Goal: Information Seeking & Learning: Stay updated

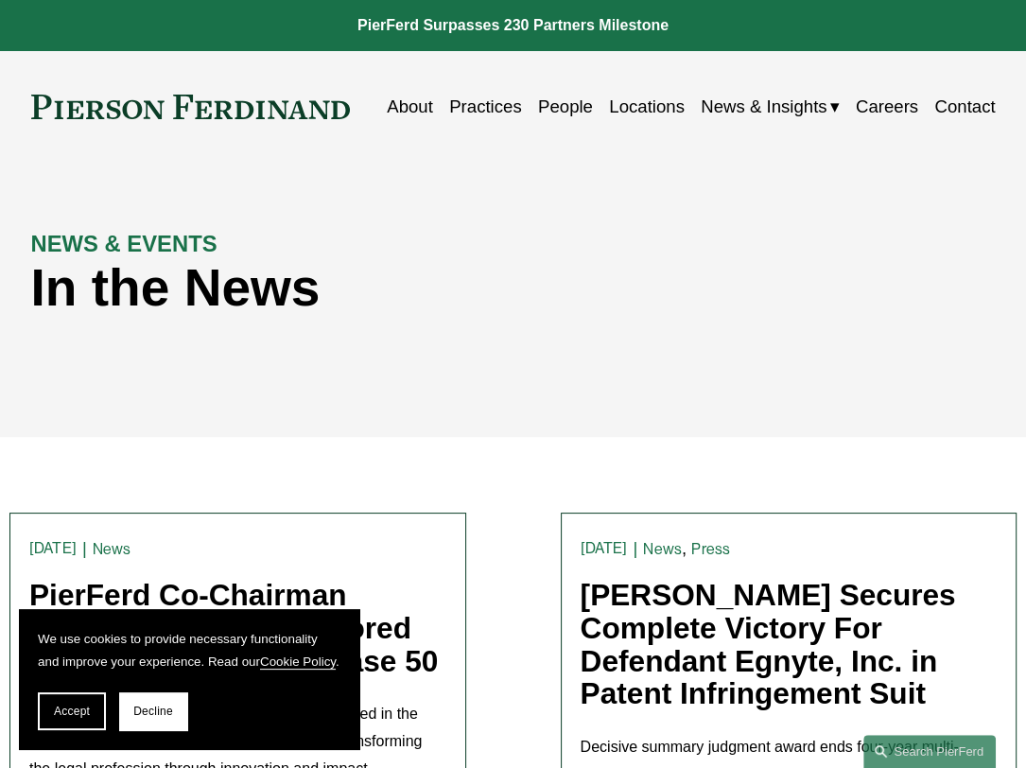
click at [629, 254] on div "NEWS & EVENTS In the News" at bounding box center [513, 299] width 1026 height 207
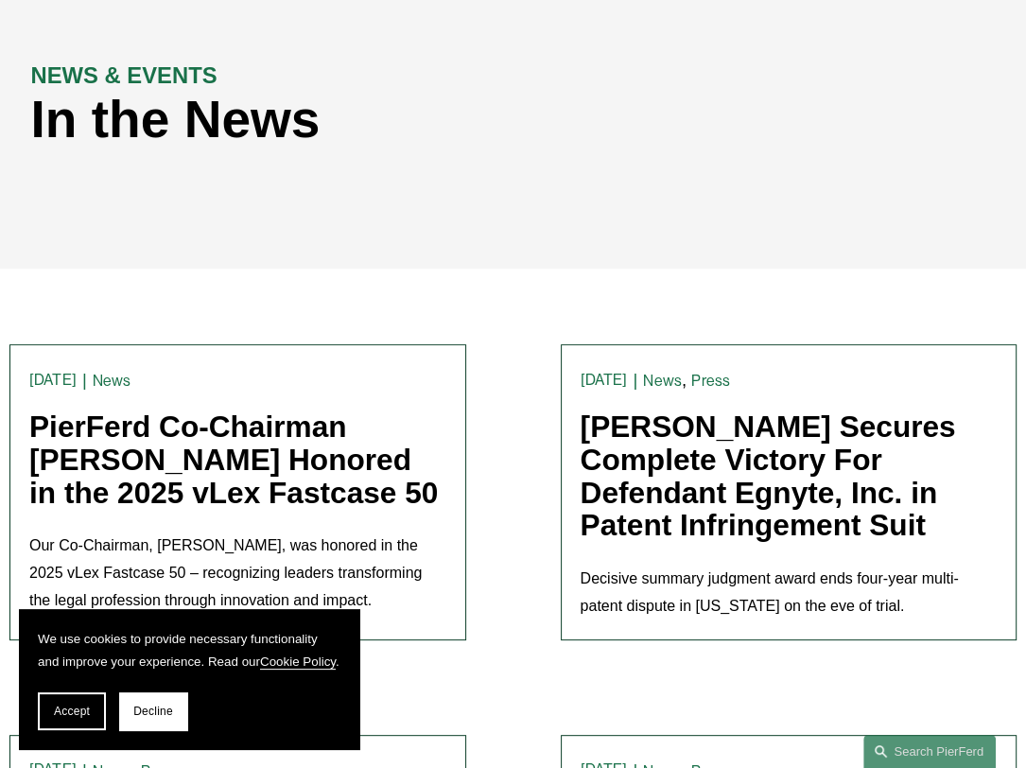
scroll to position [189, 0]
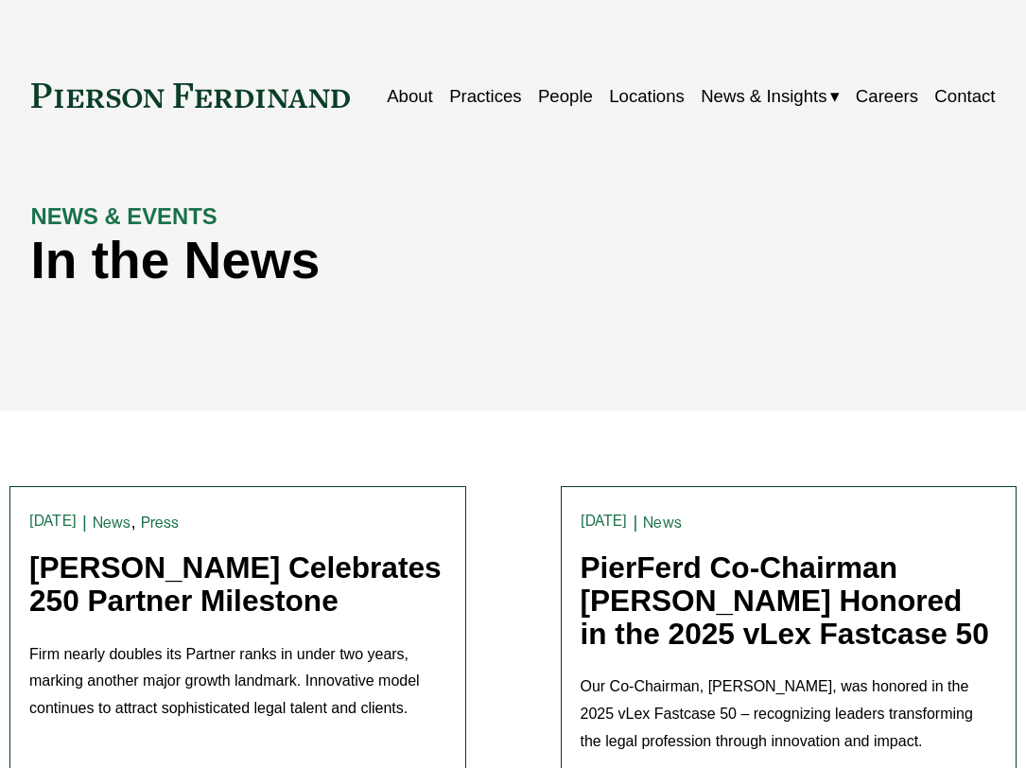
scroll to position [189, 0]
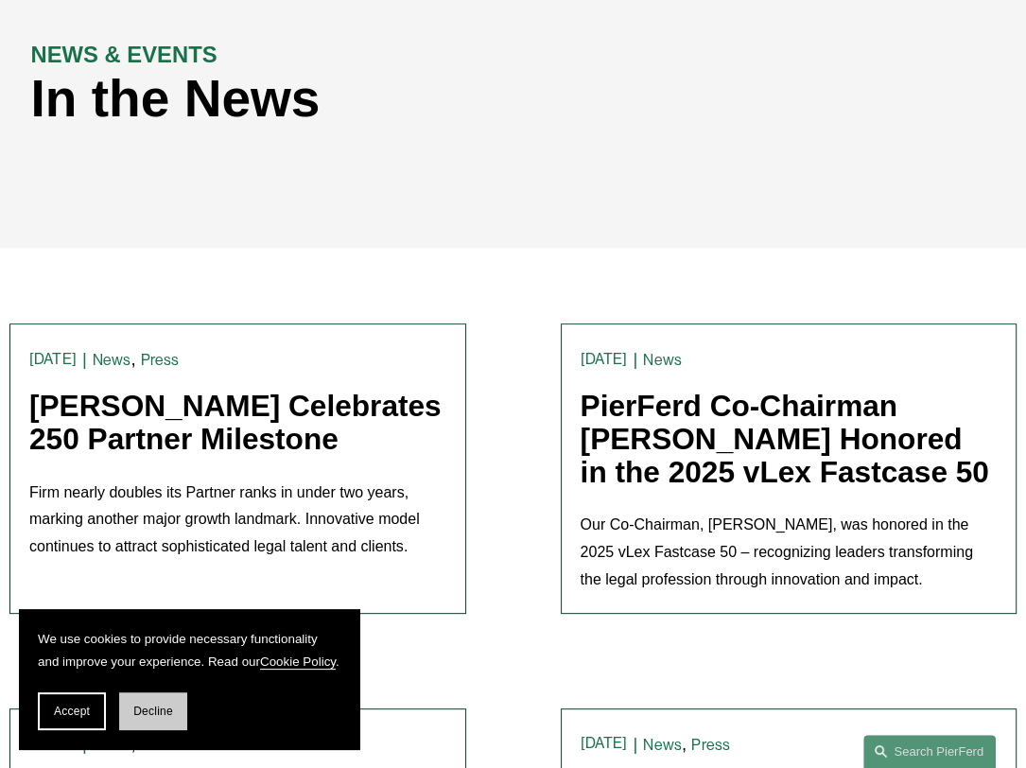
click at [178, 718] on button "Decline" at bounding box center [153, 711] width 68 height 38
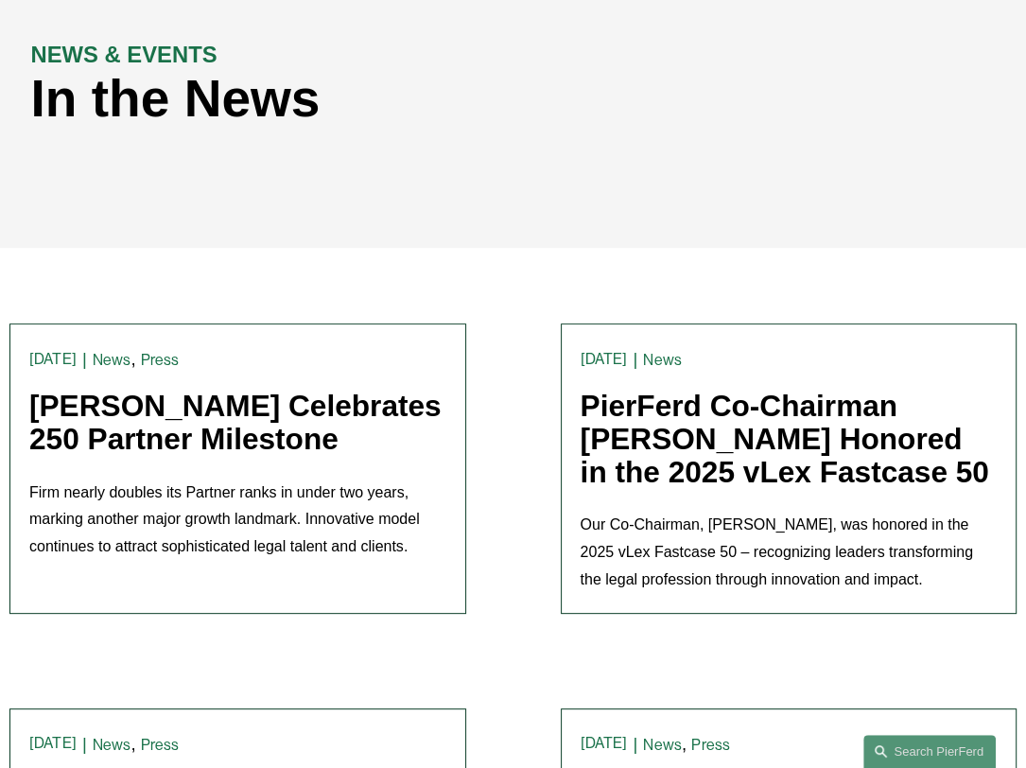
click at [451, 128] on h1 "In the News" at bounding box center [392, 99] width 723 height 60
